Goal: Check status

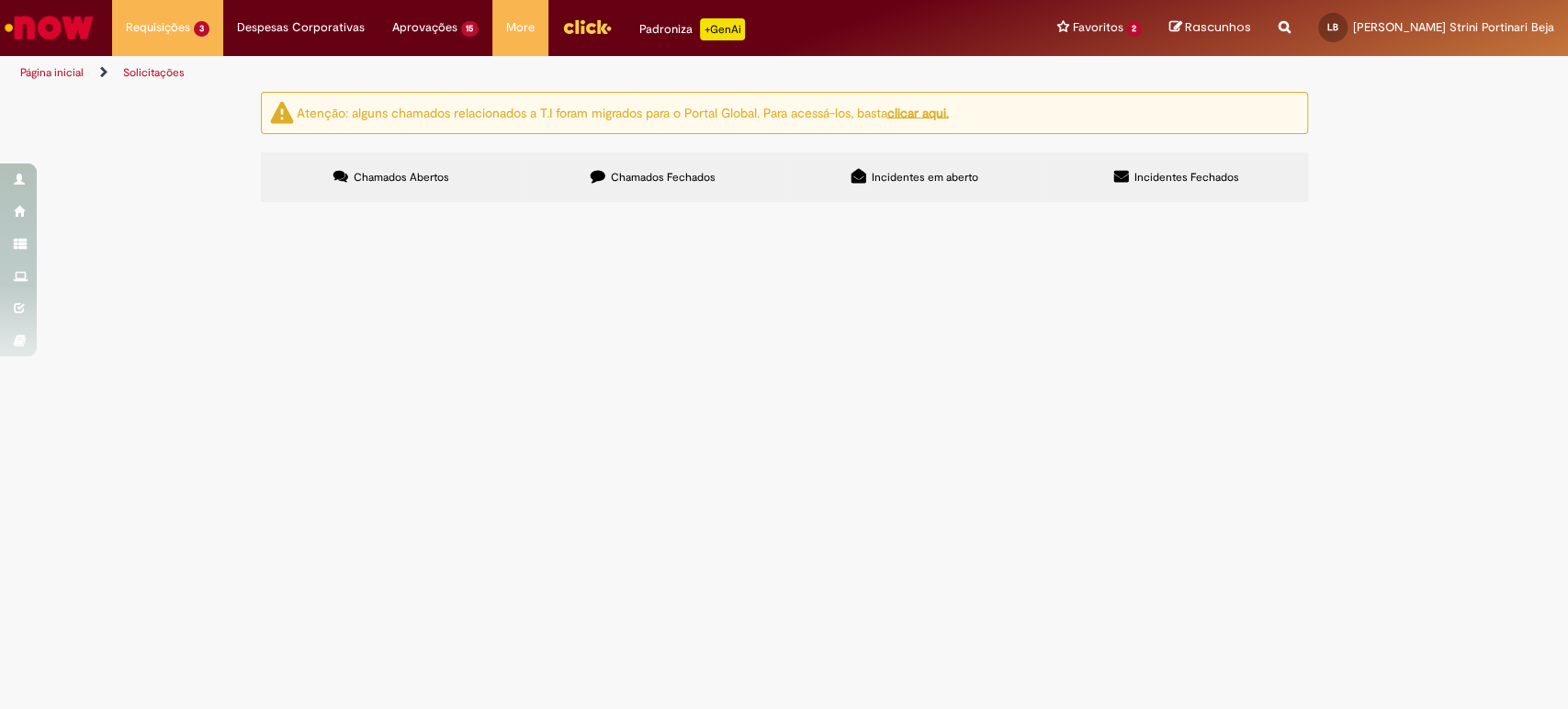
scroll to position [44, 0]
click at [0, 0] on span "Movimentação / Transferência de Funcionários" at bounding box center [0, 0] width 0 height 0
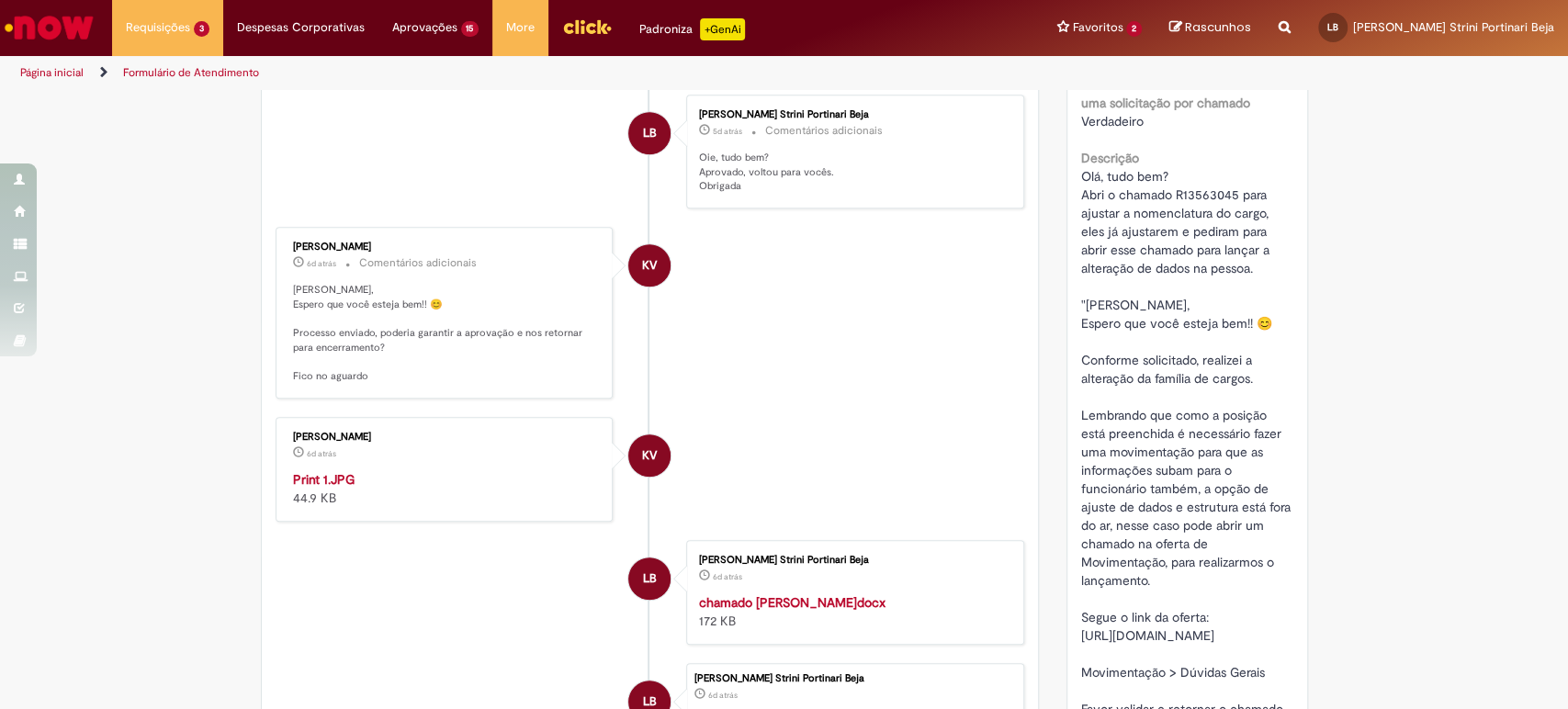
scroll to position [105, 0]
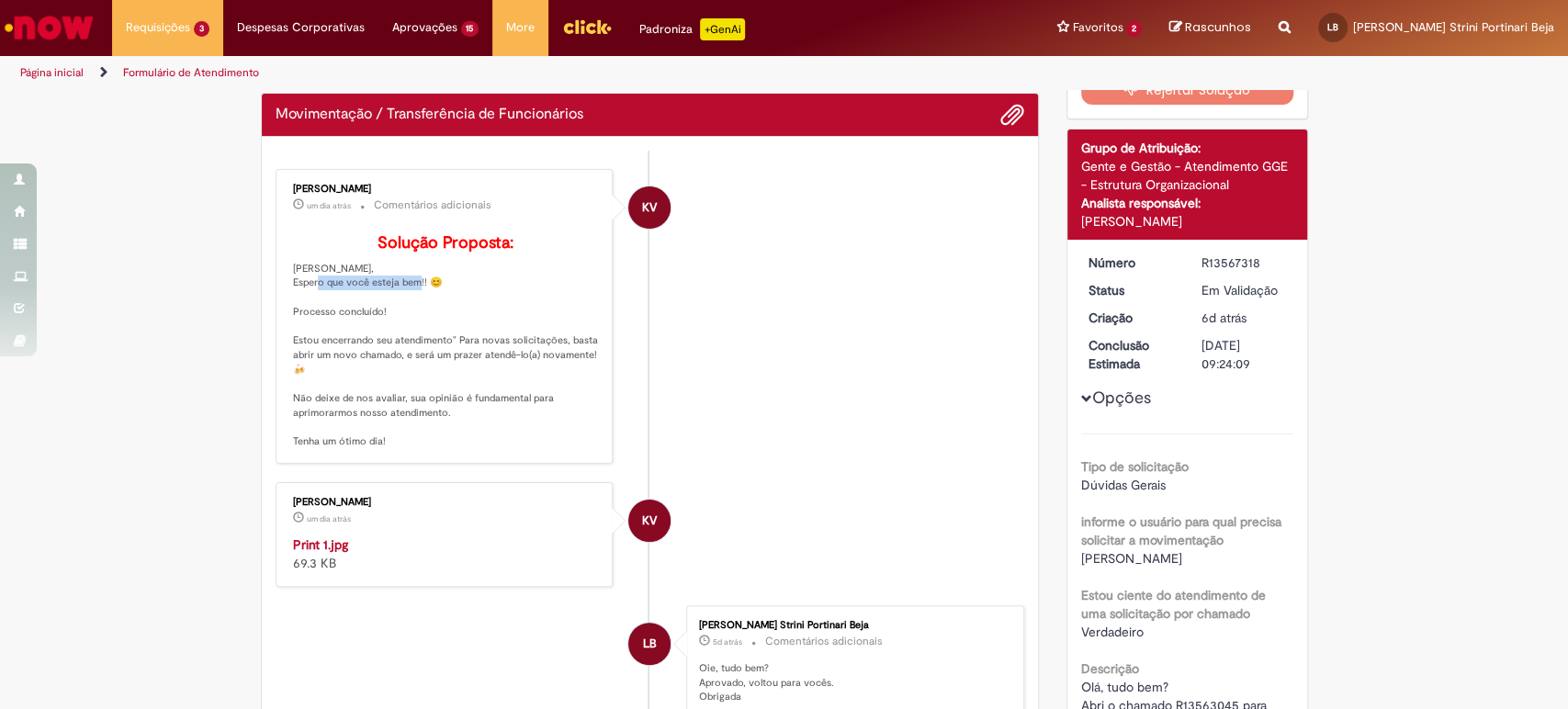
drag, startPoint x: 335, startPoint y: 311, endPoint x: 460, endPoint y: 316, distance: 125.1
click at [460, 316] on p "Solução Proposta: [PERSON_NAME], Espero que você esteja bem!! 😊 Processo conclu…" at bounding box center [445, 342] width 306 height 215
drag, startPoint x: 289, startPoint y: 338, endPoint x: 421, endPoint y: 334, distance: 132.1
click at [421, 334] on p "Solução Proposta: [PERSON_NAME], Espero que você esteja bem!! 😊 Processo conclu…" at bounding box center [445, 342] width 306 height 215
drag, startPoint x: 307, startPoint y: 365, endPoint x: 571, endPoint y: 364, distance: 264.0
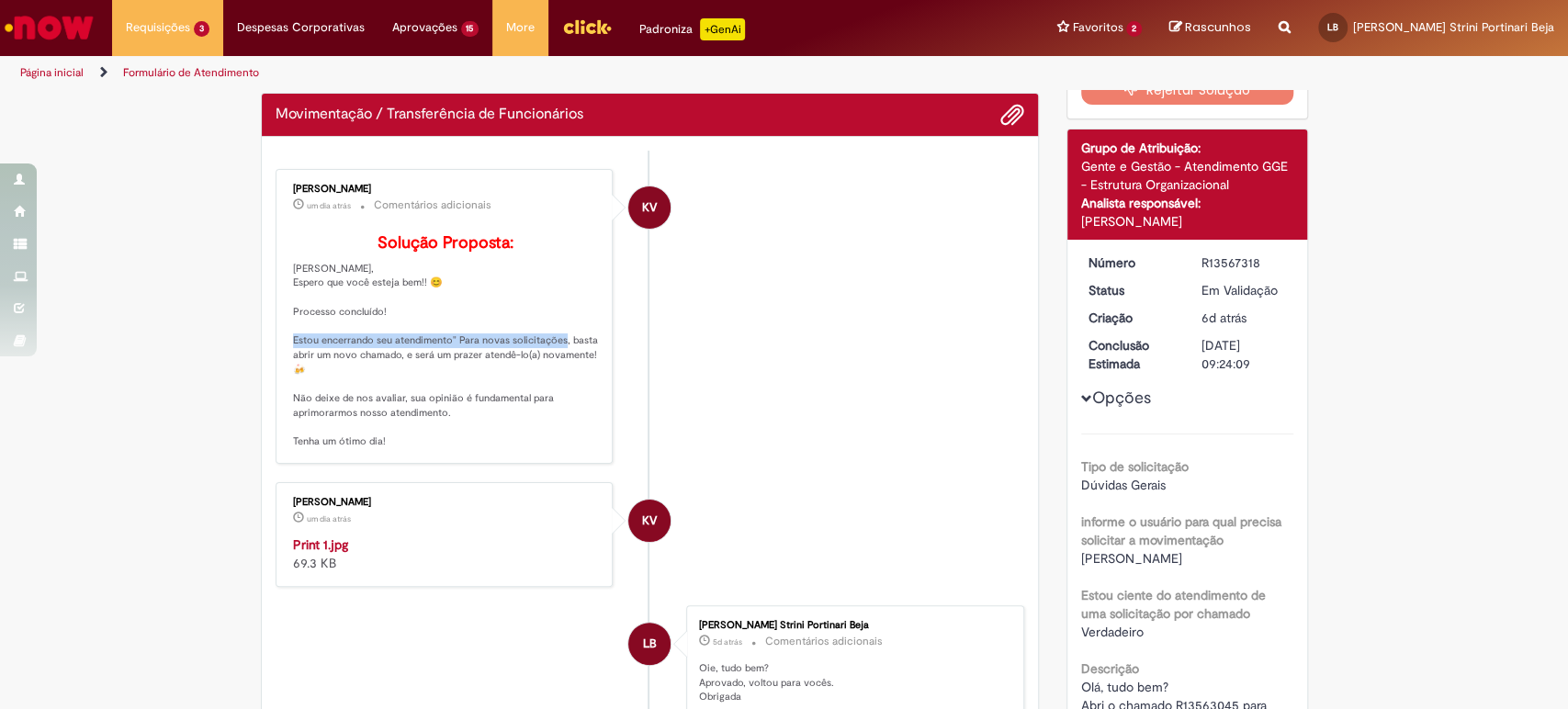
click at [571, 364] on p "Solução Proposta: [PERSON_NAME], Espero que você esteja bem!! 😊 Processo conclu…" at bounding box center [445, 342] width 306 height 215
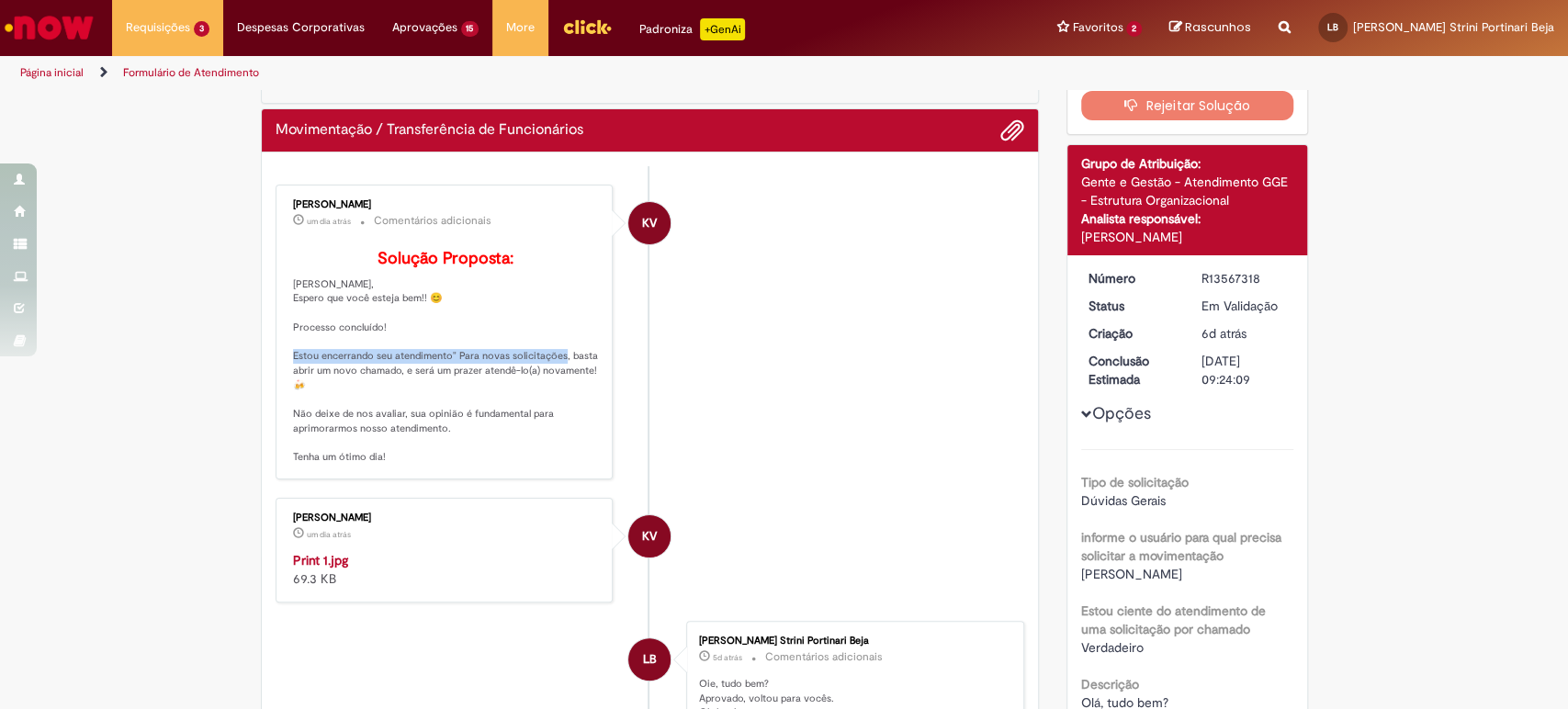
scroll to position [3, 0]
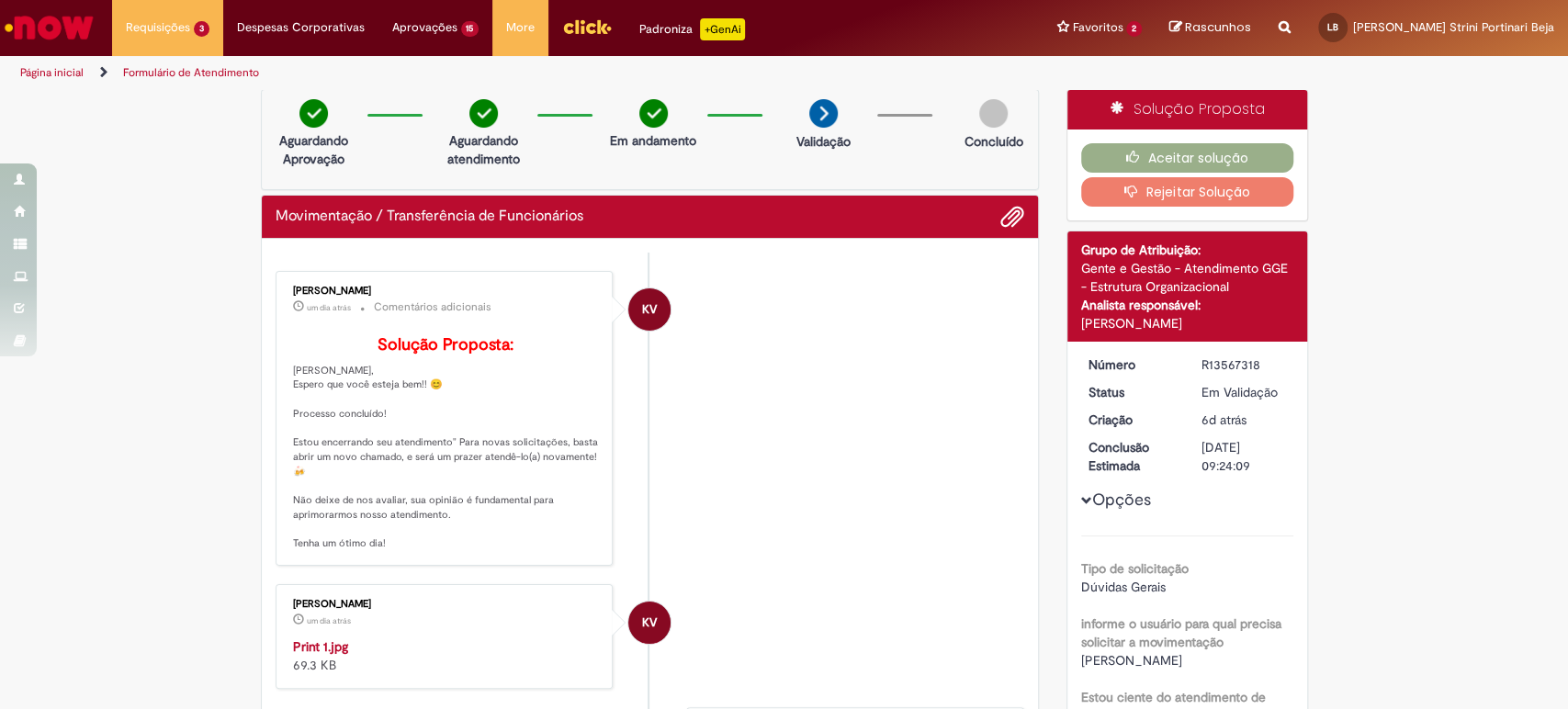
click at [301, 488] on p "Solução Proposta: [PERSON_NAME], Espero que você esteja bem!! 😊 Processo conclu…" at bounding box center [445, 443] width 306 height 215
drag, startPoint x: 328, startPoint y: 474, endPoint x: 436, endPoint y: 473, distance: 108.0
click at [436, 473] on p "Solução Proposta: [PERSON_NAME], Espero que você esteja bem!! 😊 Processo conclu…" at bounding box center [445, 443] width 306 height 215
drag, startPoint x: 478, startPoint y: 473, endPoint x: 555, endPoint y: 473, distance: 77.0
click at [555, 473] on p "Solução Proposta: [PERSON_NAME], Espero que você esteja bem!! 😊 Processo conclu…" at bounding box center [445, 443] width 306 height 215
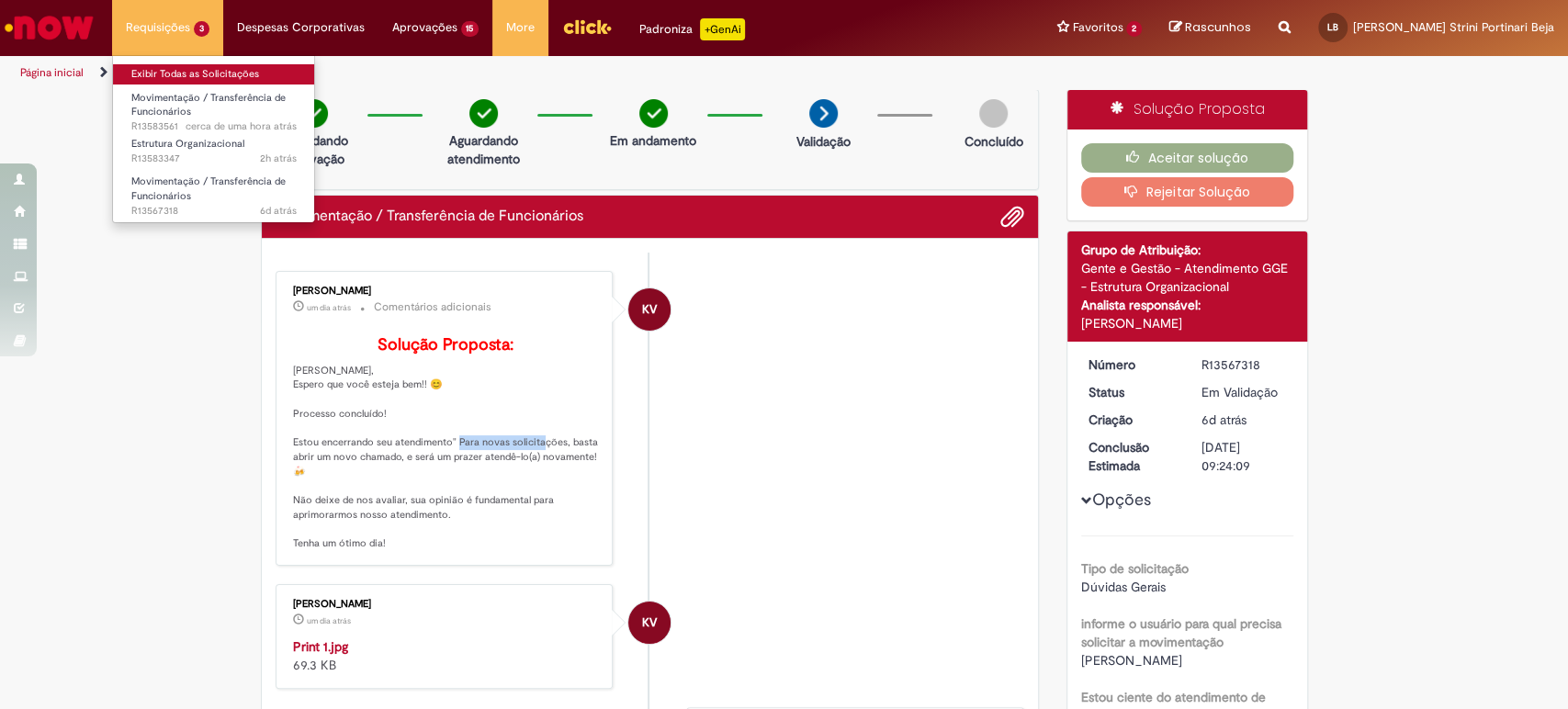
click at [169, 73] on link "Exibir Todas as Solicitações" at bounding box center [214, 74] width 202 height 20
